Goal: Complete application form: Complete application form

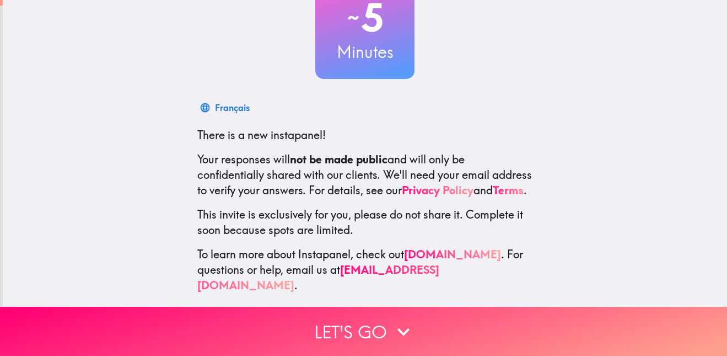
scroll to position [94, 0]
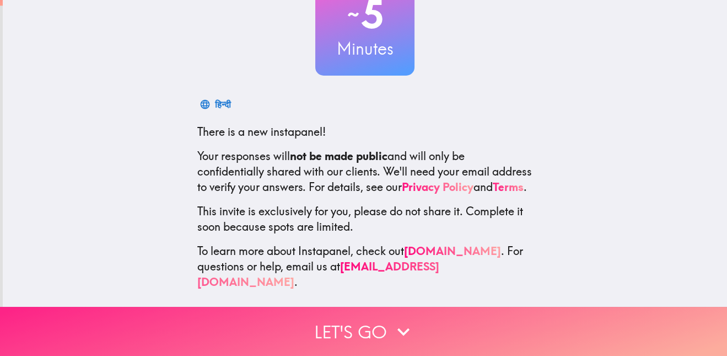
click at [322, 320] on button "Let's go" at bounding box center [363, 330] width 727 height 49
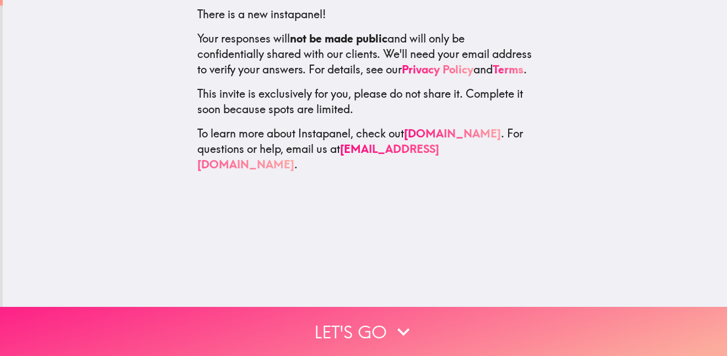
scroll to position [0, 0]
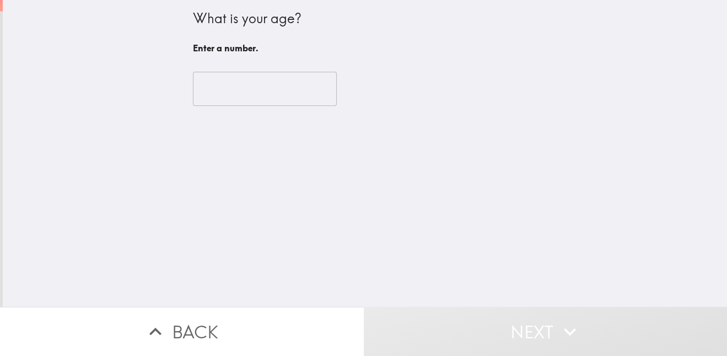
click at [290, 75] on input "number" at bounding box center [265, 89] width 144 height 34
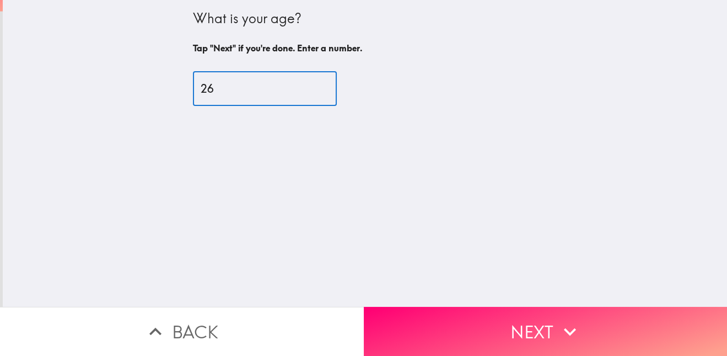
type input "26"
click at [328, 84] on input "26" at bounding box center [265, 89] width 144 height 34
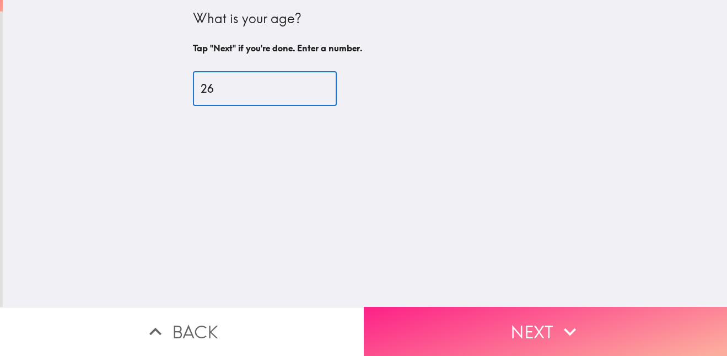
click at [473, 325] on button "Next" at bounding box center [546, 330] width 364 height 49
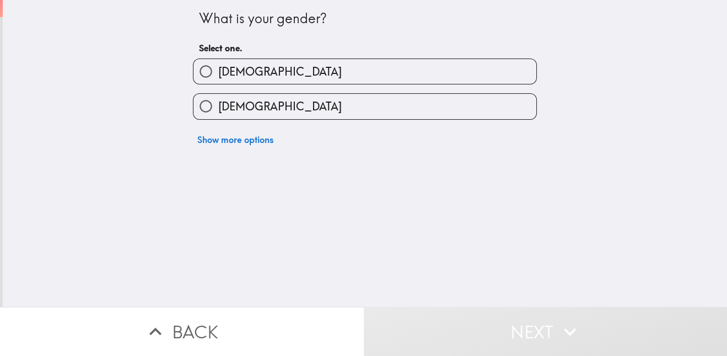
click at [368, 103] on label "[DEMOGRAPHIC_DATA]" at bounding box center [364, 106] width 343 height 25
click at [218, 103] on input "[DEMOGRAPHIC_DATA]" at bounding box center [205, 106] width 25 height 25
radio input "true"
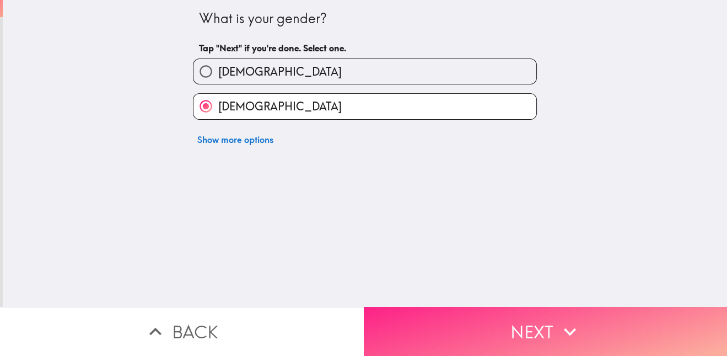
click at [408, 354] on button "Next" at bounding box center [546, 330] width 364 height 49
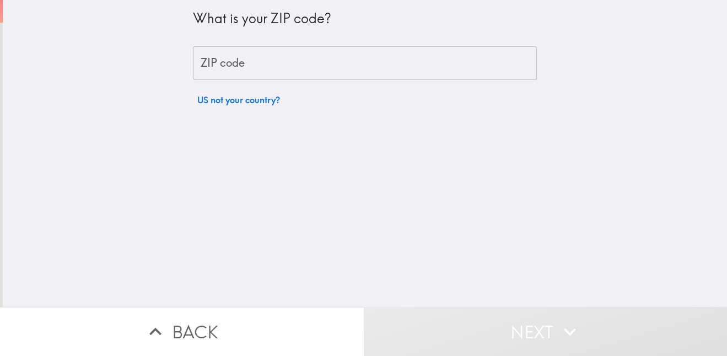
click at [324, 61] on input "ZIP code" at bounding box center [365, 63] width 344 height 34
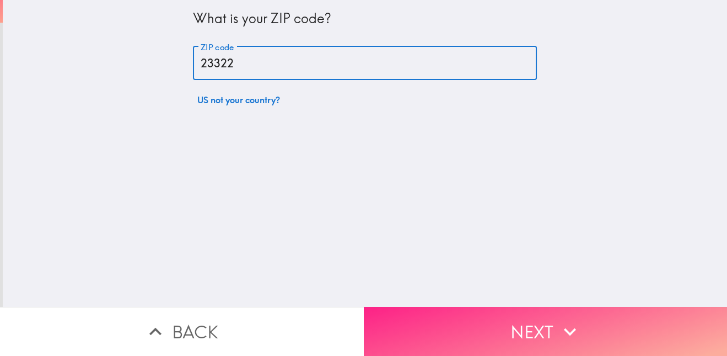
type input "23322"
click at [430, 308] on button "Next" at bounding box center [546, 330] width 364 height 49
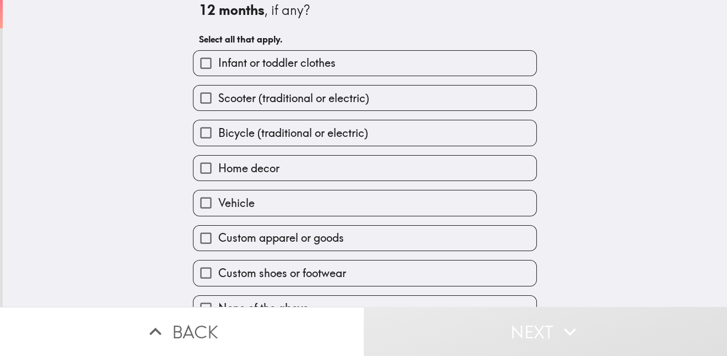
scroll to position [41, 0]
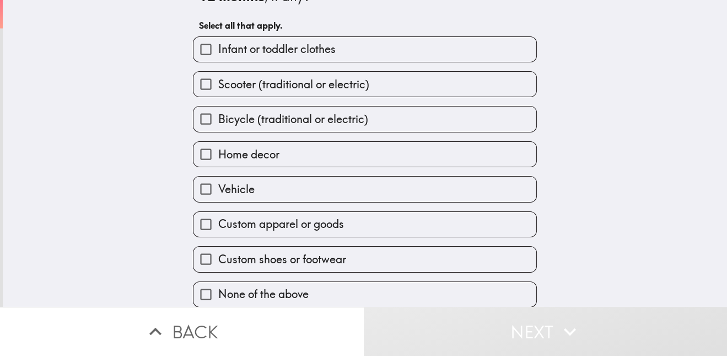
click at [340, 252] on span "Custom shoes or footwear" at bounding box center [282, 258] width 128 height 15
click at [218, 252] on input "Custom shoes or footwear" at bounding box center [205, 258] width 25 height 25
checkbox input "true"
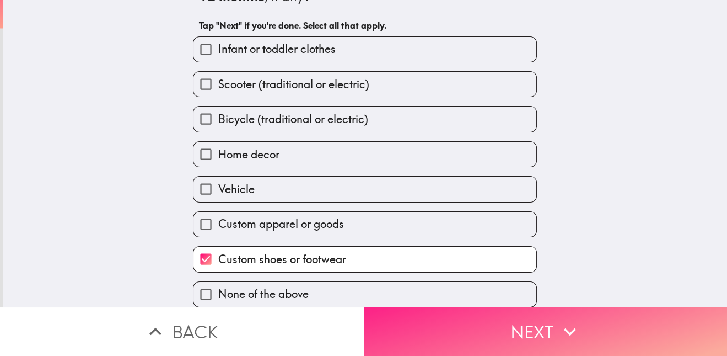
click at [458, 354] on button "Next" at bounding box center [546, 330] width 364 height 49
